Goal: Information Seeking & Learning: Learn about a topic

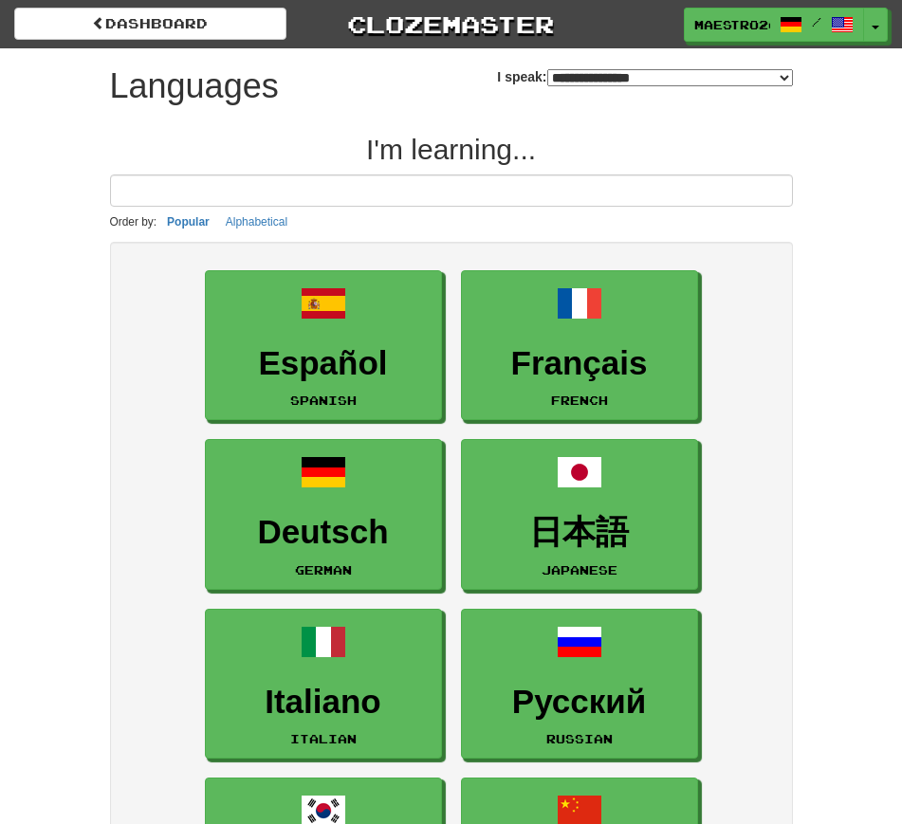
select select "*******"
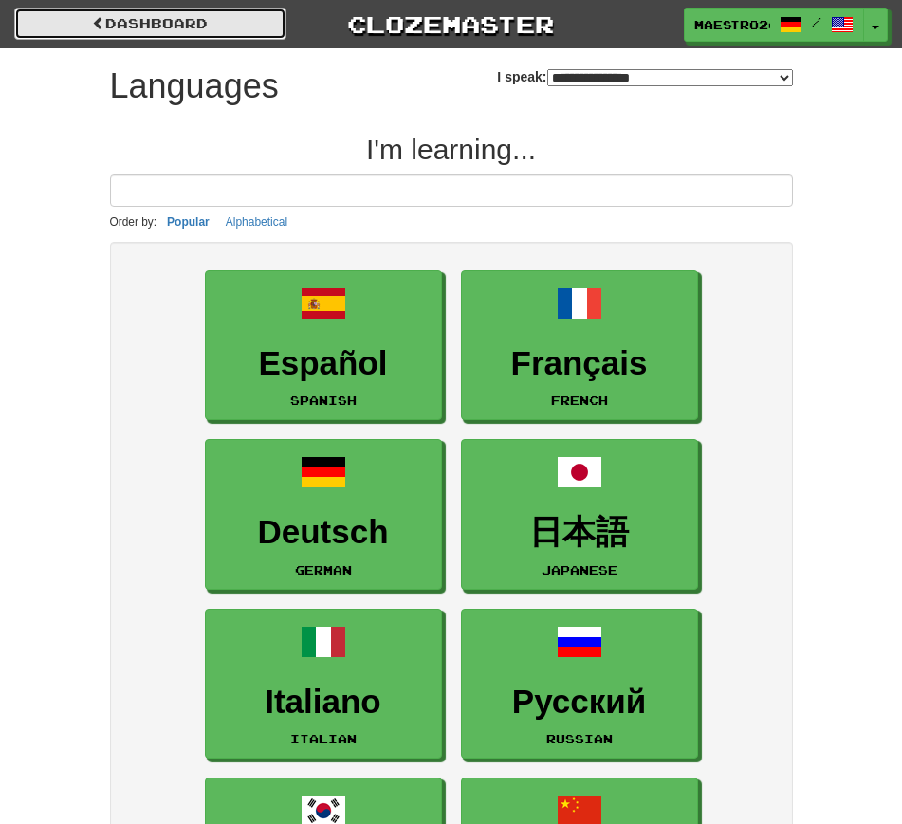
click at [149, 26] on link "dashboard" at bounding box center [150, 24] width 272 height 32
